Goal: Task Accomplishment & Management: Manage account settings

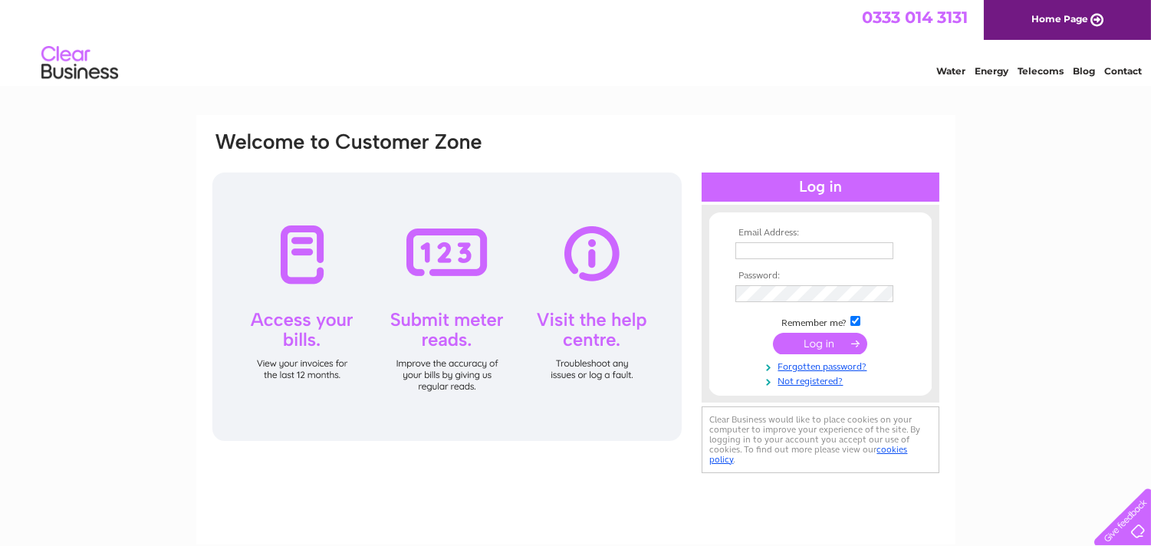
type input "abbeypharmacy82@gmail.com"
click at [821, 347] on input "submit" at bounding box center [820, 343] width 94 height 21
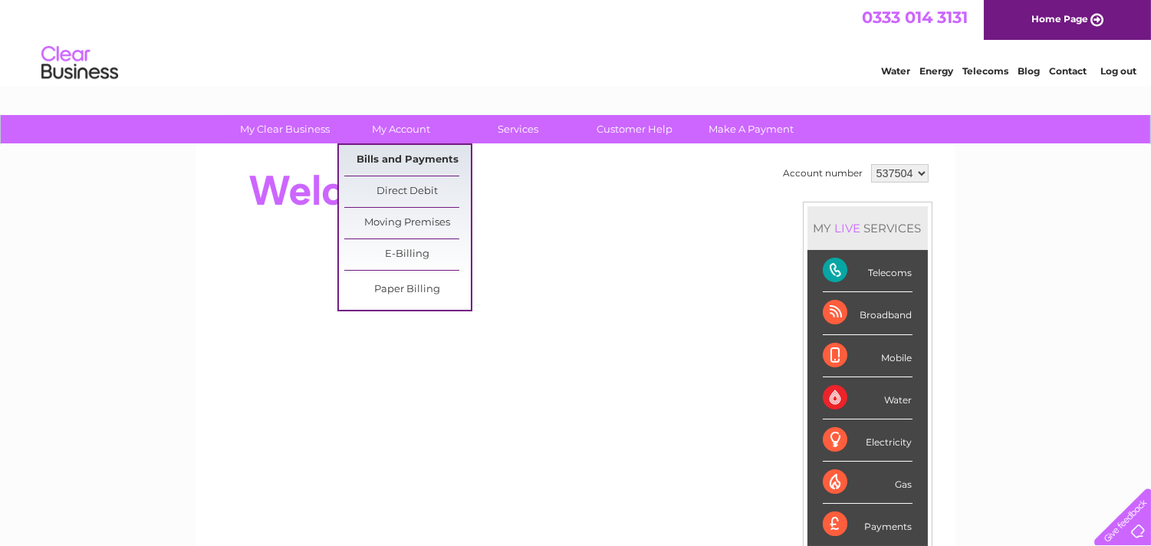
click at [386, 150] on link "Bills and Payments" at bounding box center [407, 160] width 127 height 31
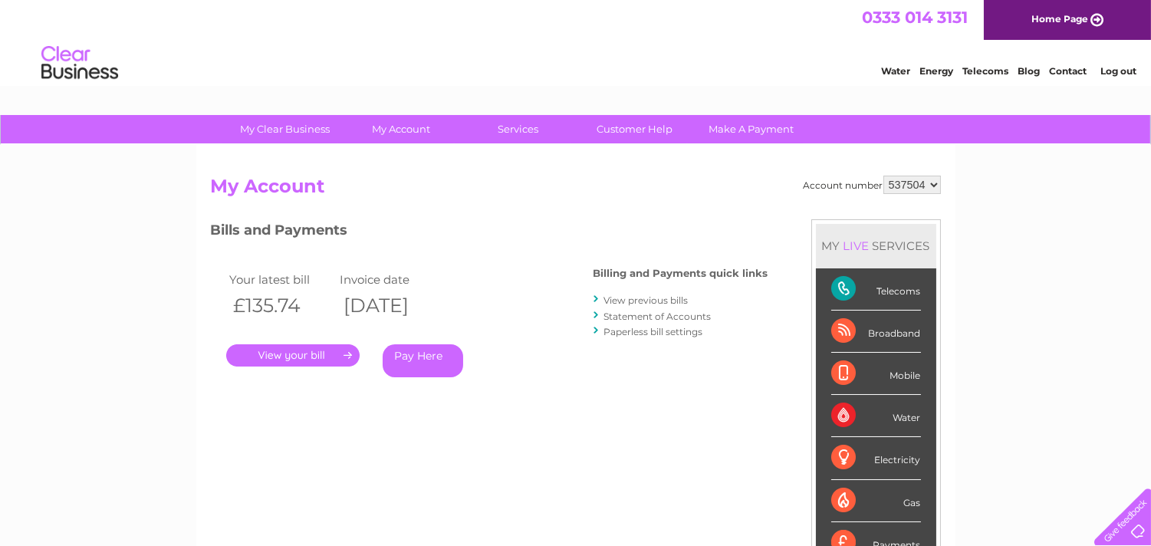
click at [637, 298] on link "View previous bills" at bounding box center [646, 300] width 84 height 12
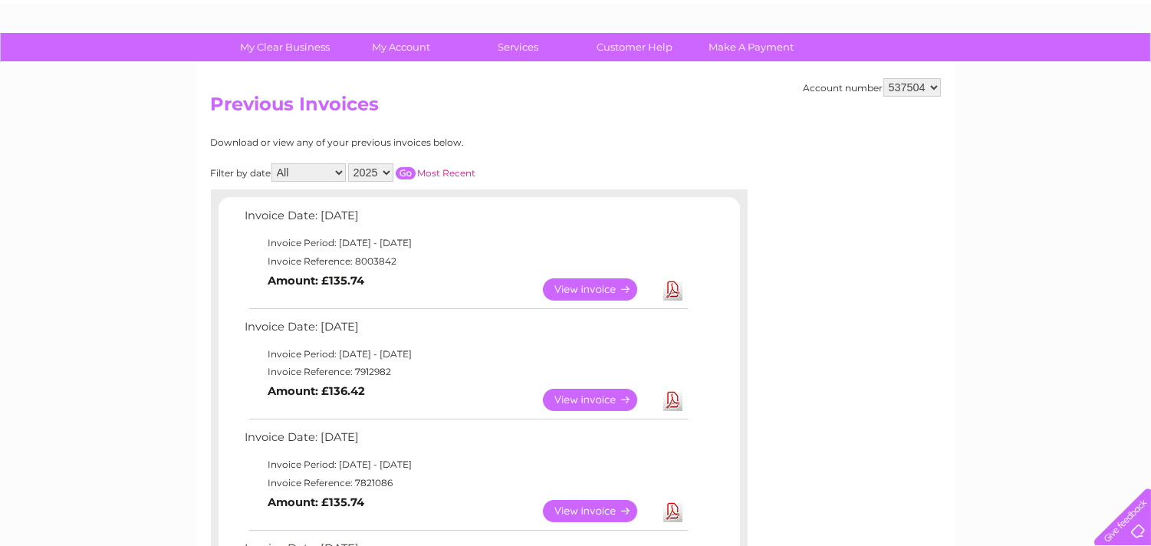
scroll to position [123, 0]
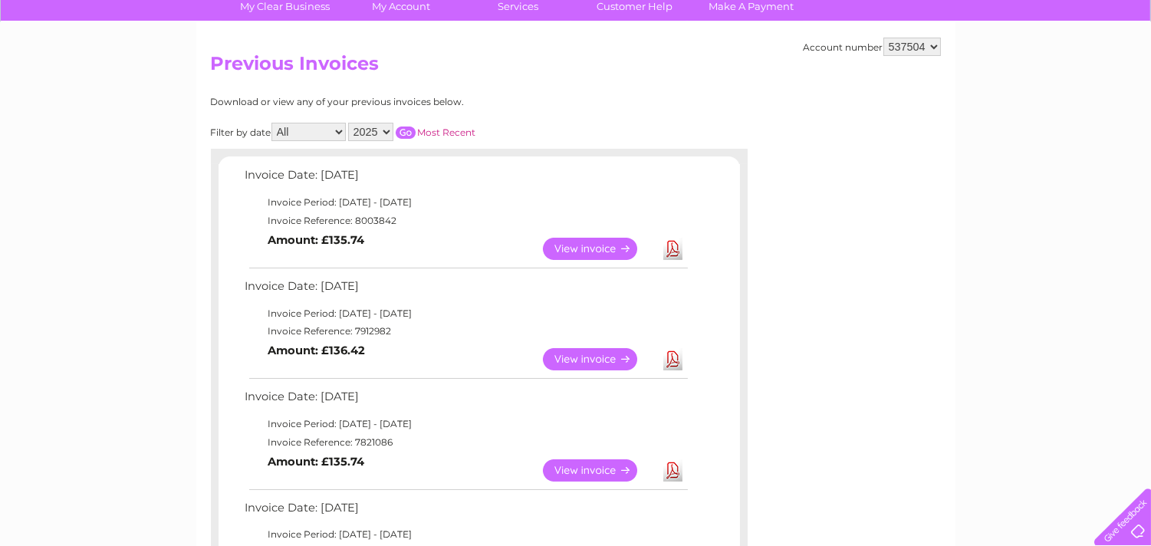
click at [573, 354] on link "View" at bounding box center [599, 359] width 113 height 22
